Goal: Information Seeking & Learning: Stay updated

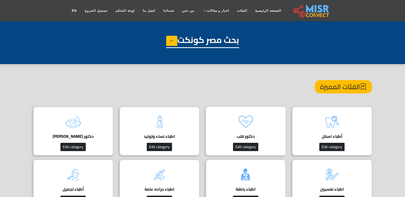
click at [229, 129] on div "دكتور قلب دليل أفضل دكتور قلب في مصر لعلاج أمراض القلب والشرايين بأحدث الفحوصات…" at bounding box center [246, 131] width 80 height 48
click at [234, 12] on link "الفئات" at bounding box center [242, 11] width 18 height 10
click at [228, 26] on link "أخبار الرياضة" at bounding box center [234, 31] width 64 height 11
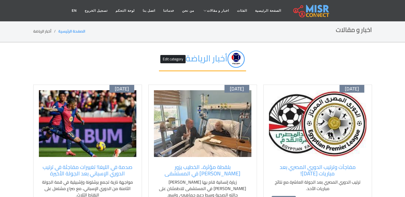
click at [308, 117] on img at bounding box center [317, 123] width 97 height 67
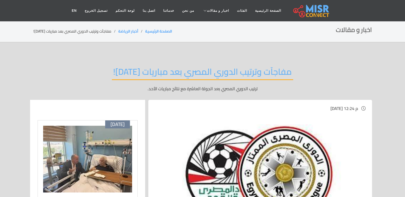
click at [239, 137] on img at bounding box center [260, 173] width 175 height 98
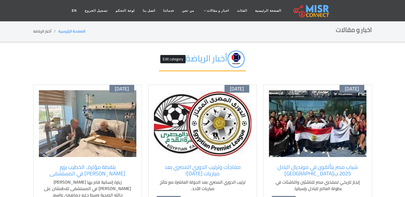
click at [321, 116] on img at bounding box center [317, 123] width 97 height 67
